Goal: Task Accomplishment & Management: Use online tool/utility

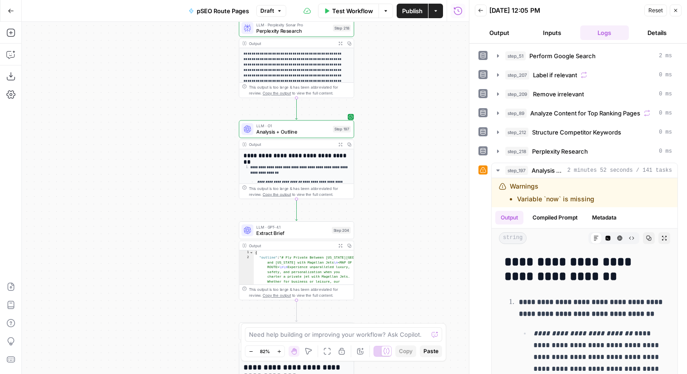
scroll to position [497, 0]
click at [14, 14] on button "Go Back" at bounding box center [11, 11] width 16 height 16
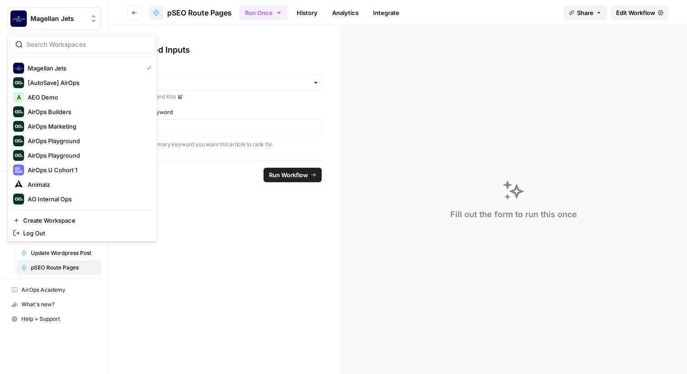
click at [70, 25] on button "Magellan Jets" at bounding box center [54, 18] width 94 height 23
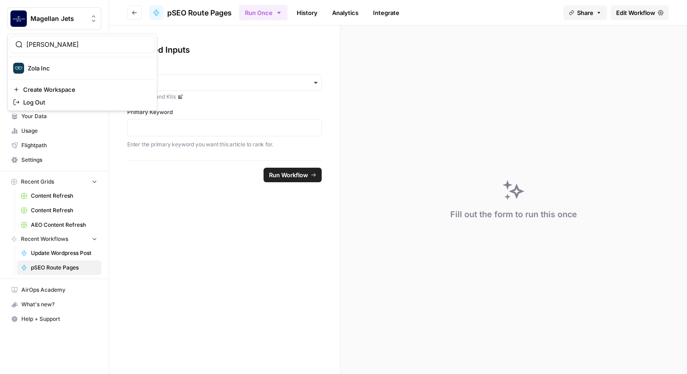
type input "[PERSON_NAME]"
click at [78, 65] on span "Zola Inc" at bounding box center [88, 68] width 120 height 9
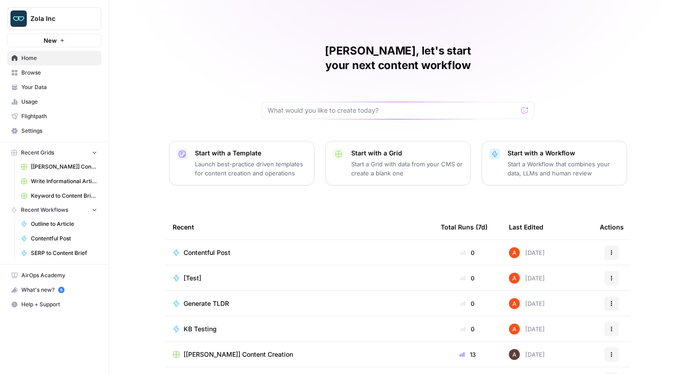
click at [215, 248] on span "Contentful Post" at bounding box center [207, 252] width 47 height 9
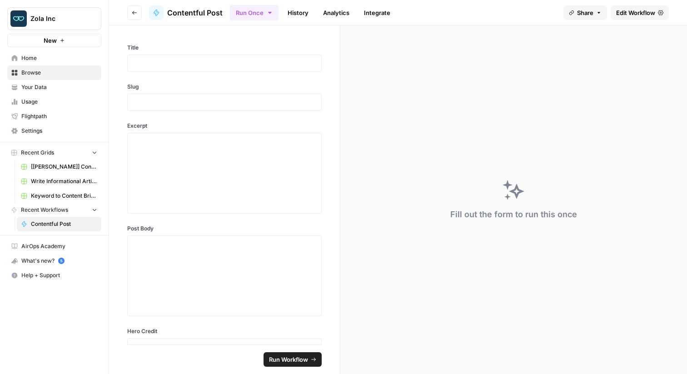
click at [629, 14] on span "Edit Workflow" at bounding box center [635, 12] width 39 height 9
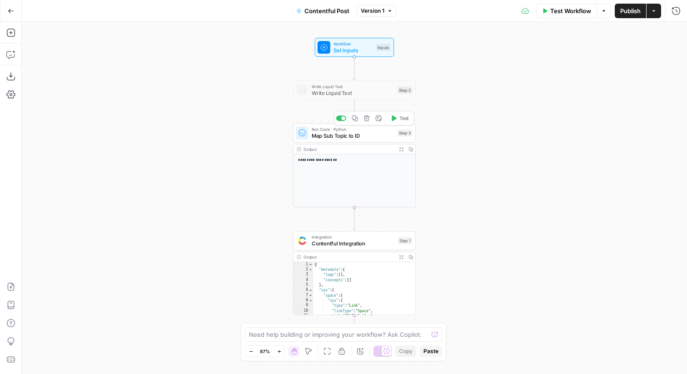
click at [333, 140] on div "Run Code · Python Map Sub Topic to ID Step 3 Copy step Delete step Add Note Test" at bounding box center [354, 133] width 123 height 19
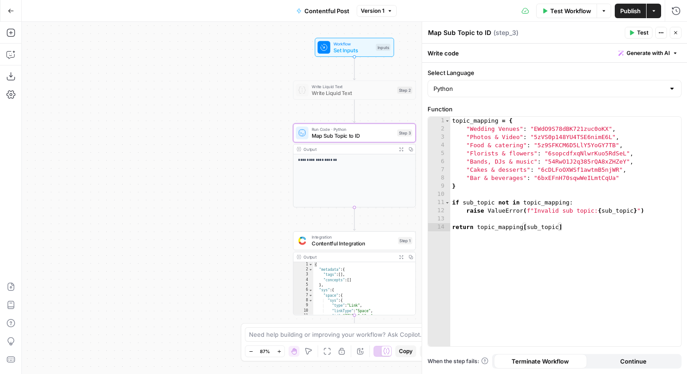
click at [642, 33] on span "Test" at bounding box center [642, 33] width 11 height 8
